Goal: Check status: Check status

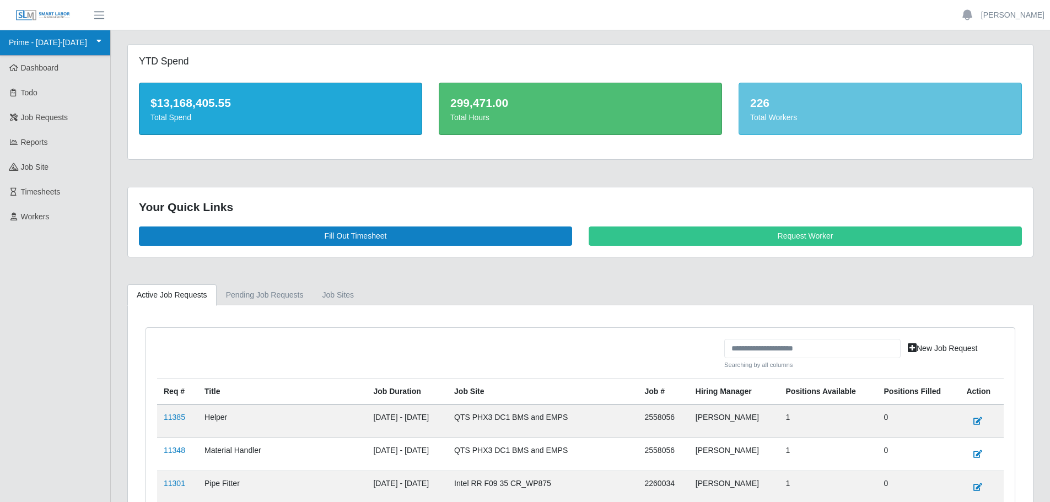
click at [79, 40] on link "Prime - [DATE]-[DATE]" at bounding box center [55, 42] width 110 height 25
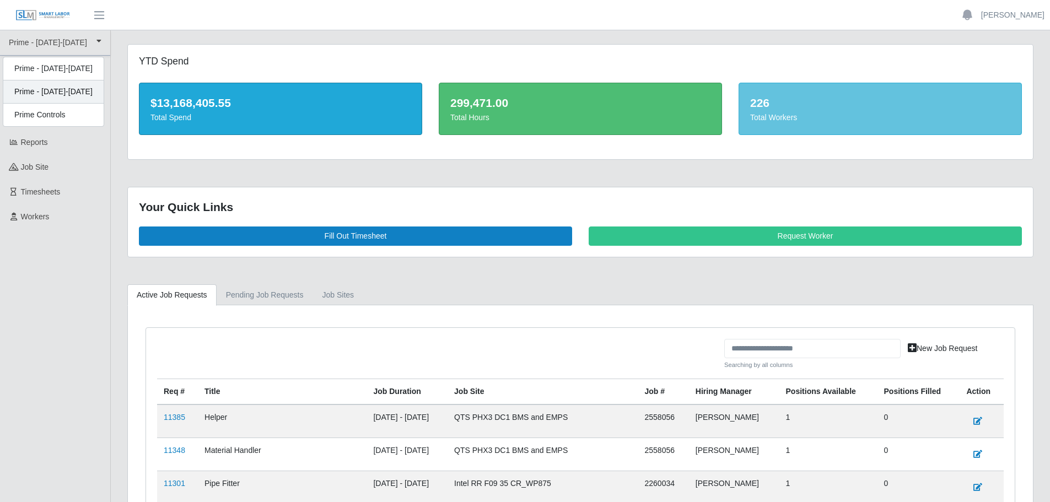
click at [74, 91] on div "Prime - [DATE]-[DATE]" at bounding box center [53, 91] width 100 height 23
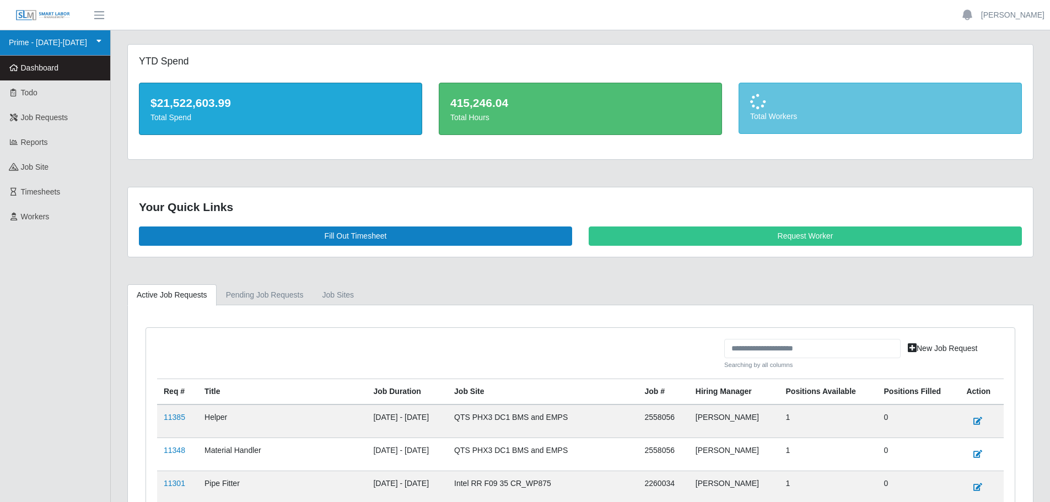
click at [80, 45] on link "Prime - [DATE]-[DATE]" at bounding box center [55, 42] width 110 height 25
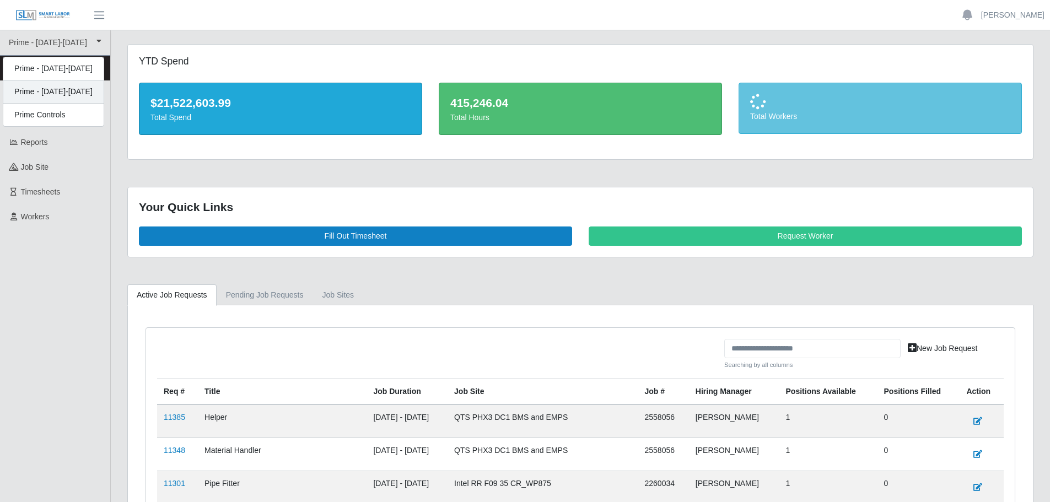
click at [82, 87] on div "Prime - [DATE]-[DATE]" at bounding box center [53, 91] width 100 height 23
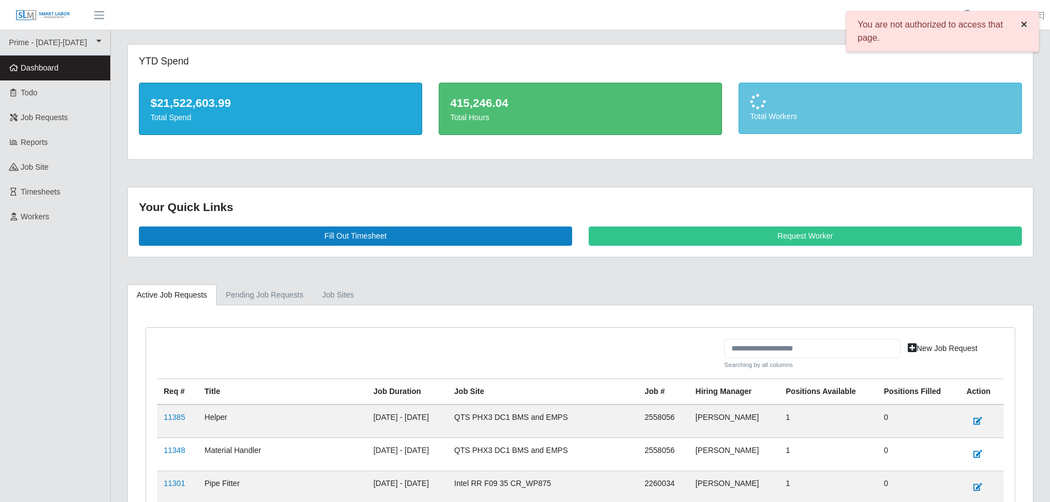
click at [1028, 27] on button "×" at bounding box center [1024, 24] width 29 height 25
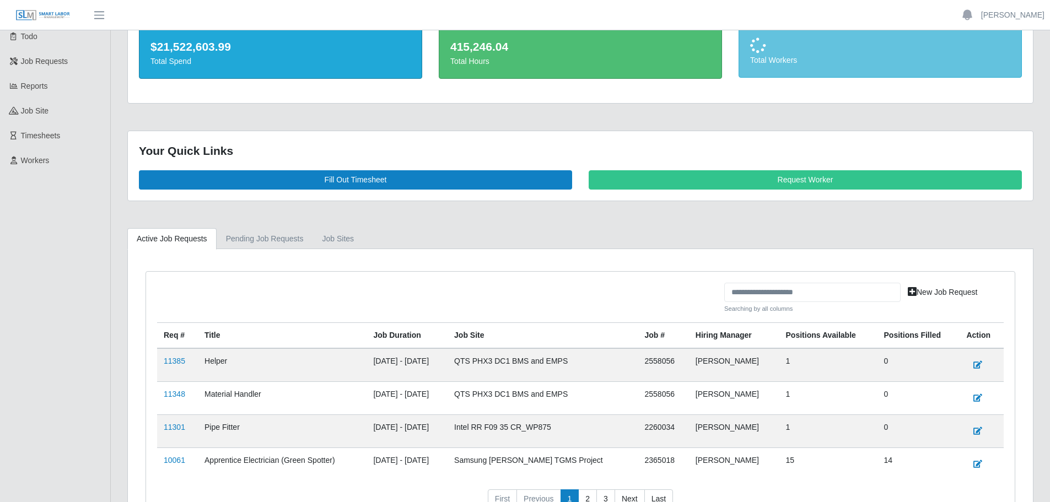
scroll to position [142, 0]
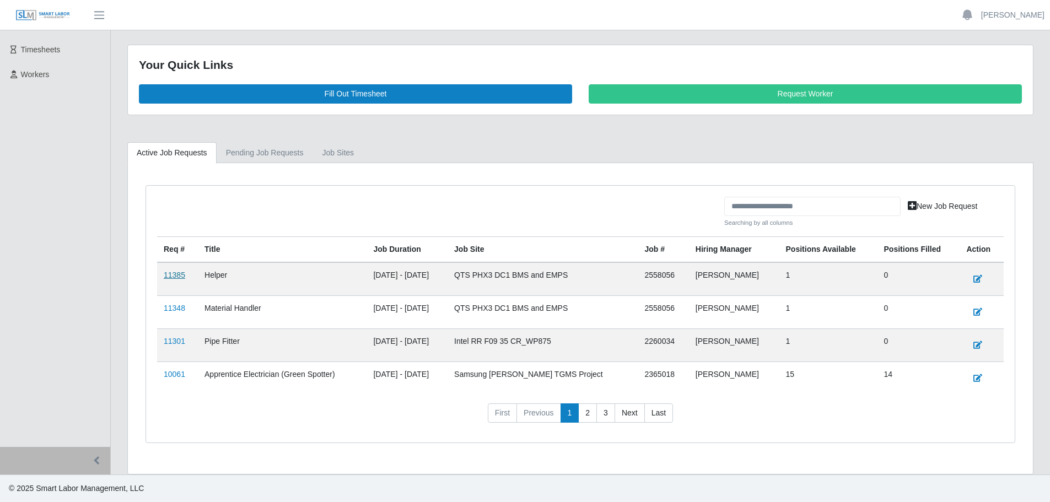
click at [177, 279] on link "11385" at bounding box center [174, 275] width 21 height 9
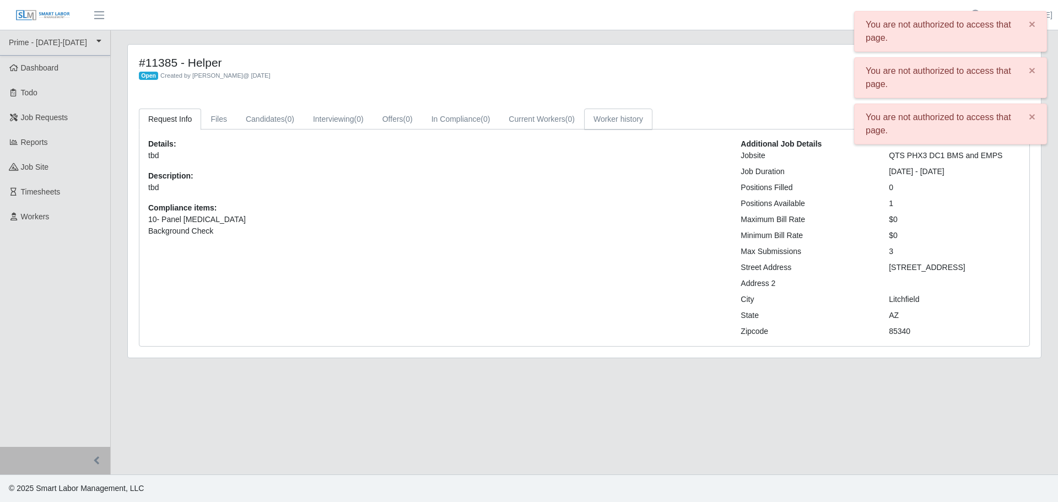
click at [605, 117] on link "Worker history" at bounding box center [618, 119] width 68 height 21
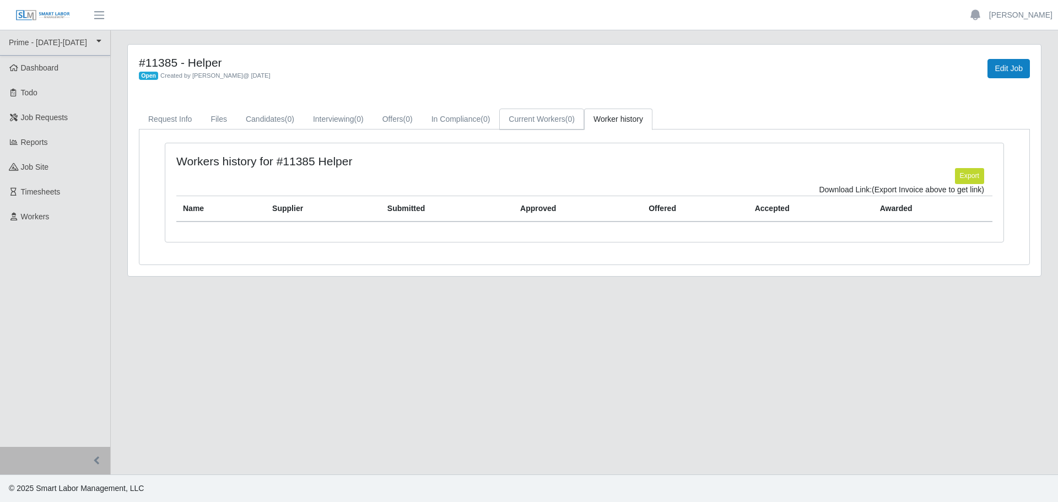
click at [542, 120] on link "Current Workers (0)" at bounding box center [541, 119] width 85 height 21
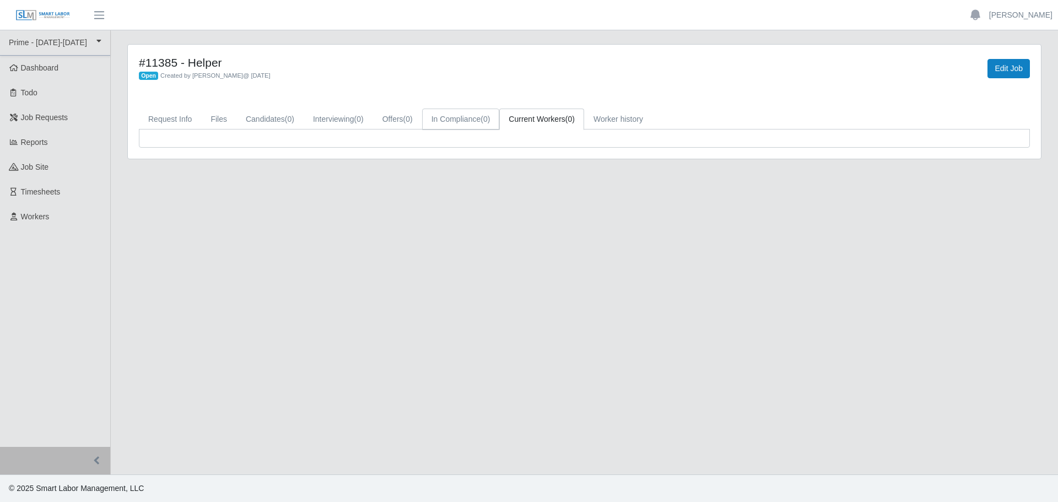
click at [463, 123] on link "In Compliance (0)" at bounding box center [461, 119] width 78 height 21
click at [397, 118] on link "Offers (0)" at bounding box center [397, 119] width 49 height 21
click at [355, 118] on span "(0)" at bounding box center [358, 119] width 9 height 9
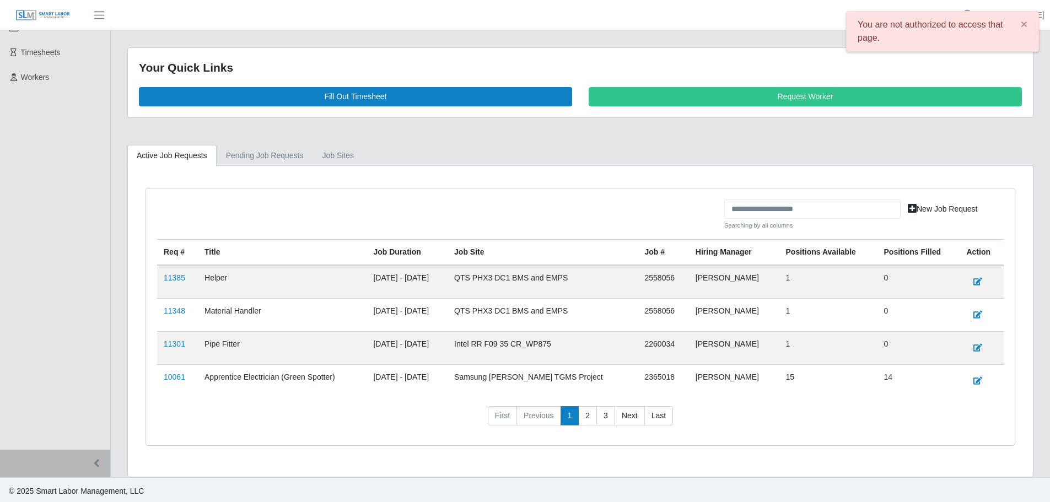
scroll to position [142, 0]
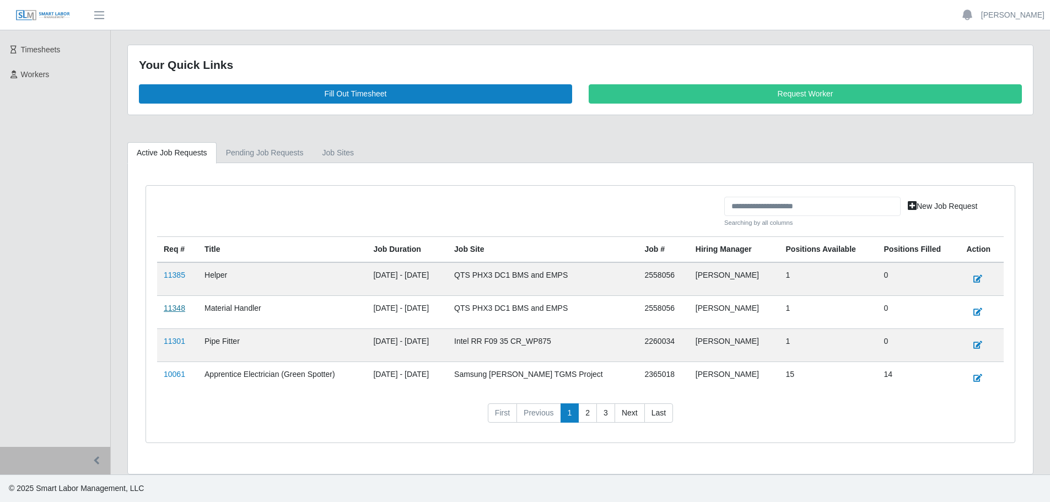
click at [167, 311] on link "11348" at bounding box center [174, 308] width 21 height 9
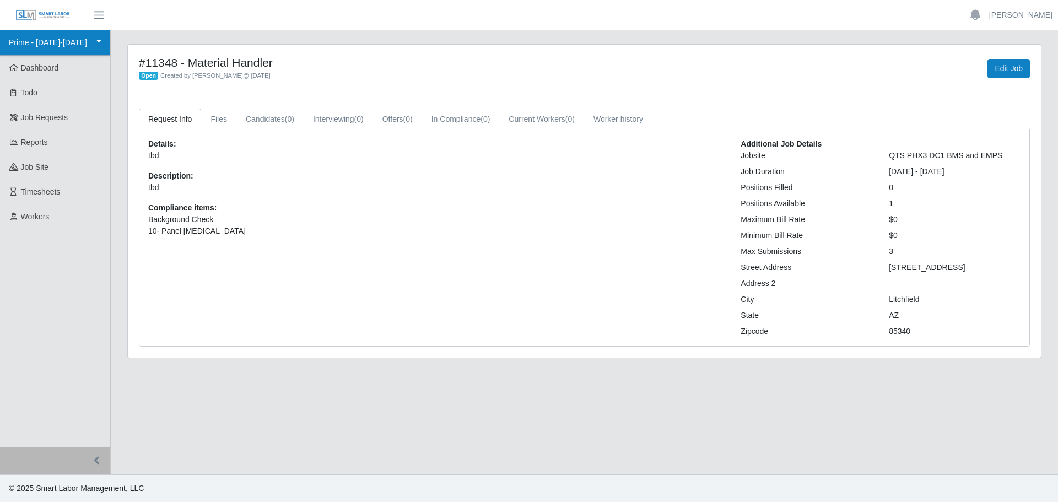
click at [42, 48] on link "Prime - [DATE]-[DATE]" at bounding box center [55, 42] width 110 height 25
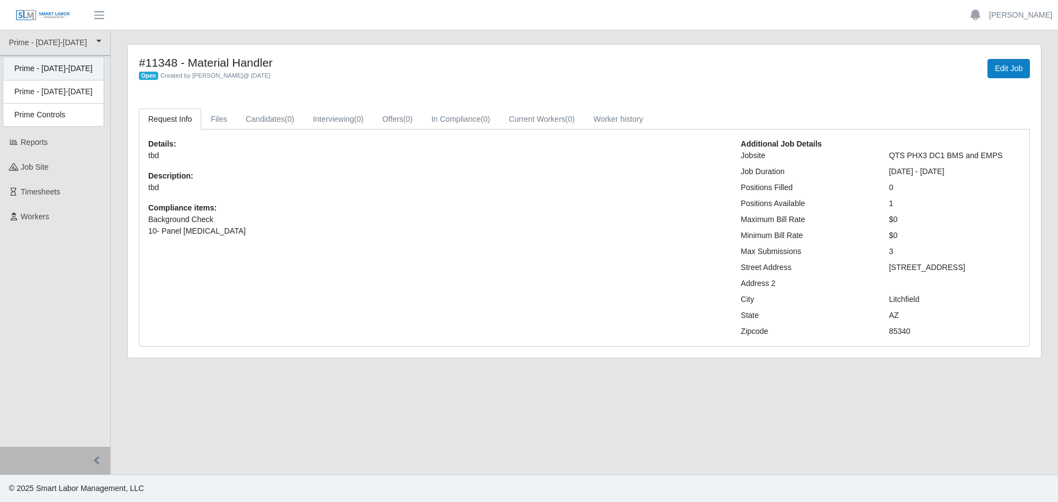
click at [49, 72] on div "Prime - [DATE]-[DATE]" at bounding box center [53, 68] width 100 height 23
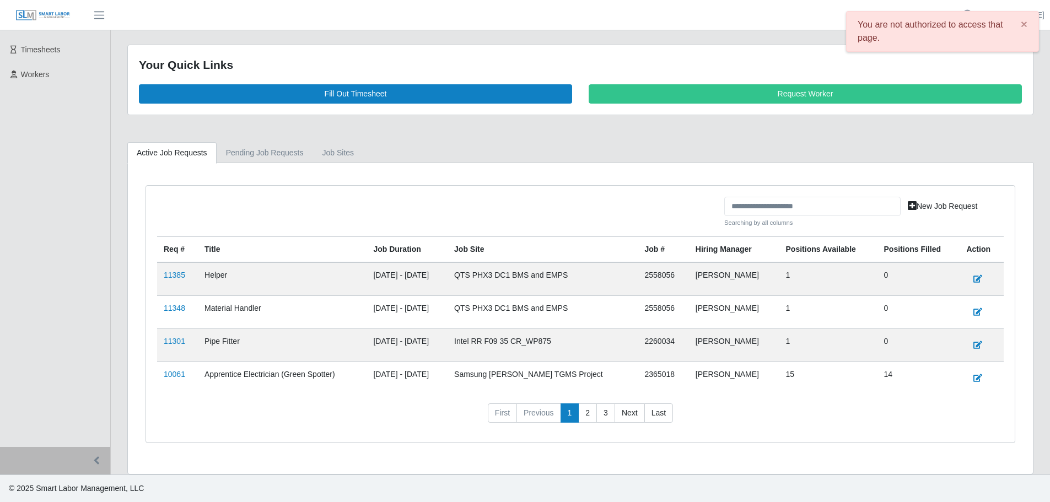
scroll to position [87, 0]
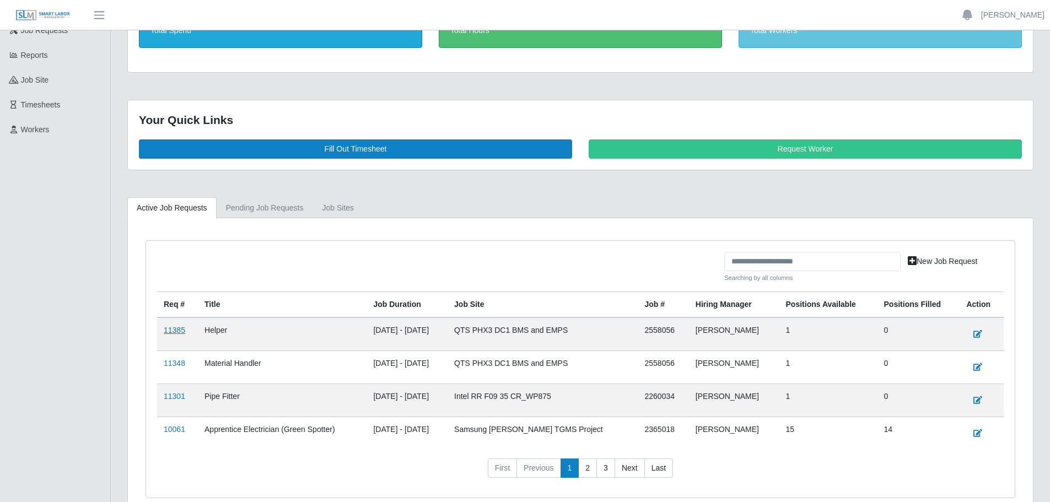
click at [174, 331] on link "11385" at bounding box center [174, 330] width 21 height 9
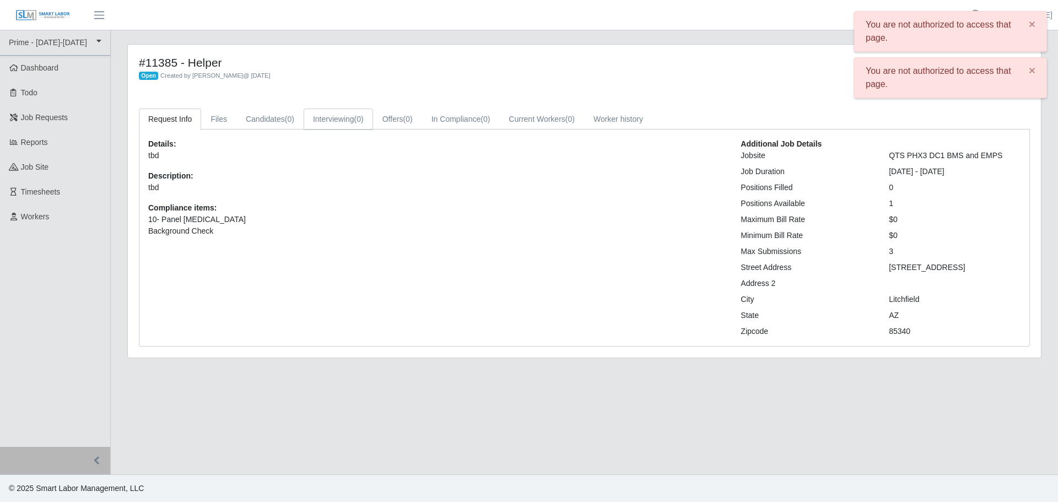
click at [334, 123] on link "Interviewing (0)" at bounding box center [338, 119] width 69 height 21
